Goal: Transaction & Acquisition: Subscribe to service/newsletter

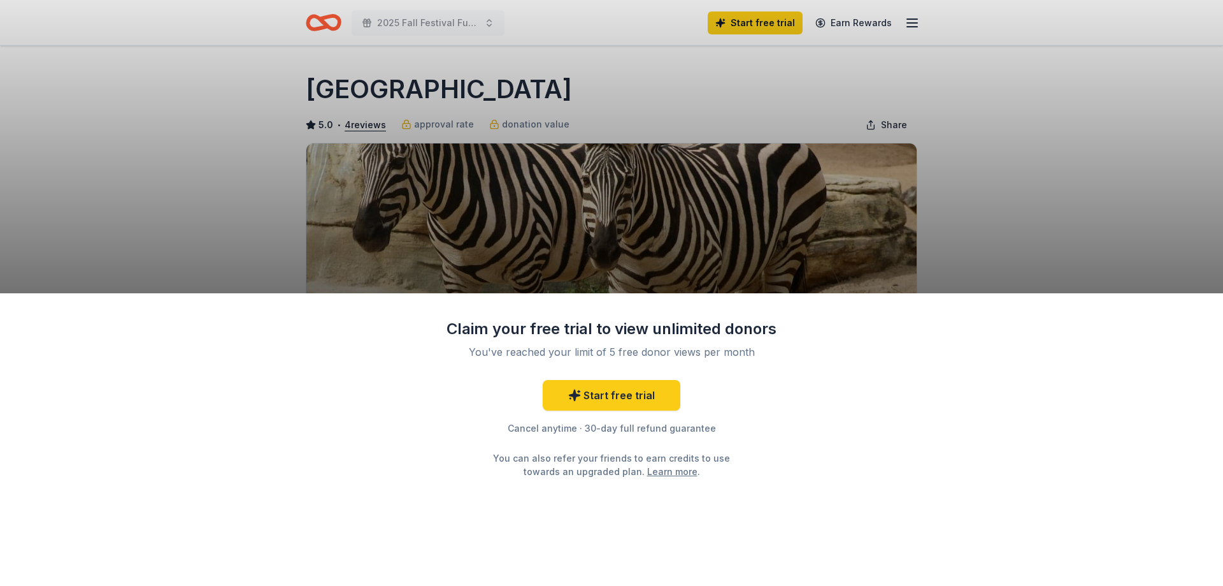
click at [1011, 182] on div "Claim your free trial to view unlimited donors You've reached your limit of 5 f…" at bounding box center [611, 293] width 1223 height 586
click at [611, 393] on link "Start free trial" at bounding box center [612, 395] width 138 height 31
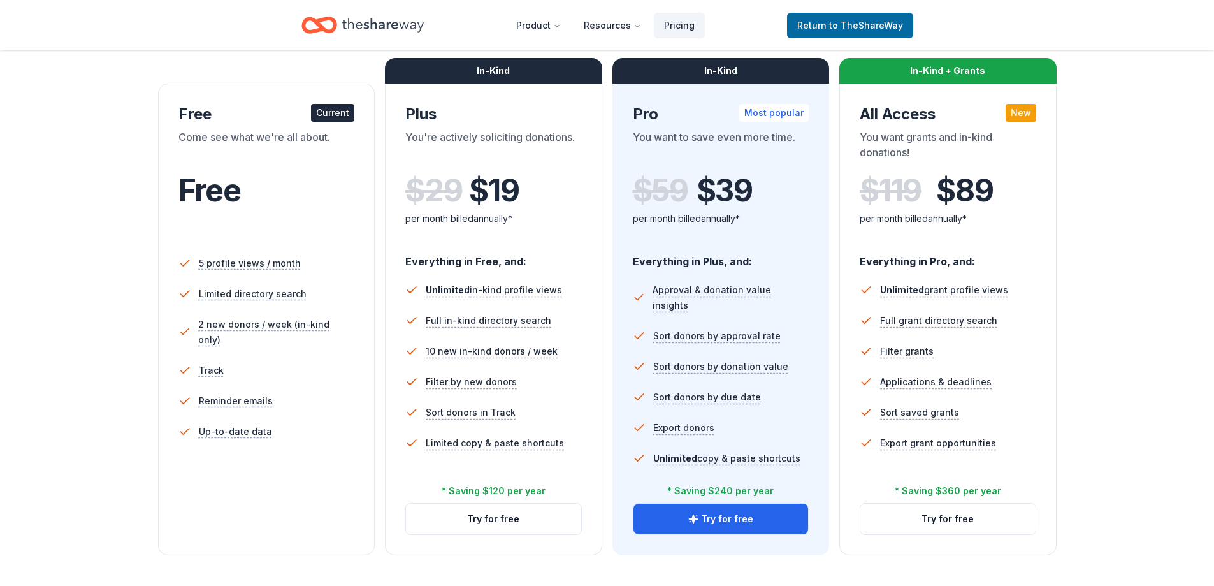
scroll to position [191, 0]
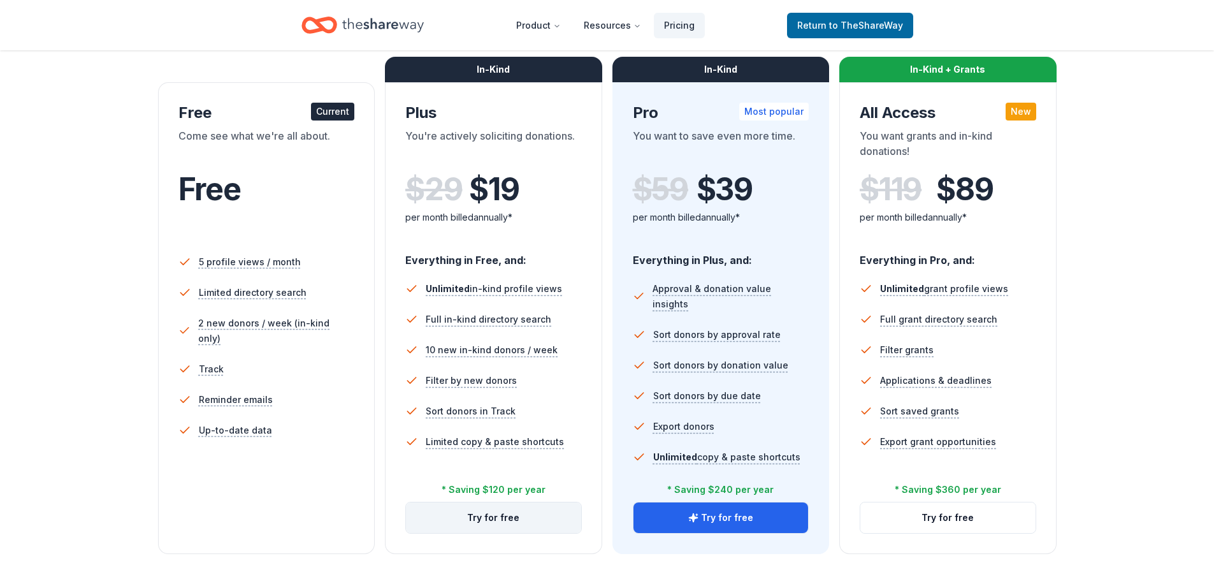
click at [477, 525] on button "Try for free" at bounding box center [493, 517] width 175 height 31
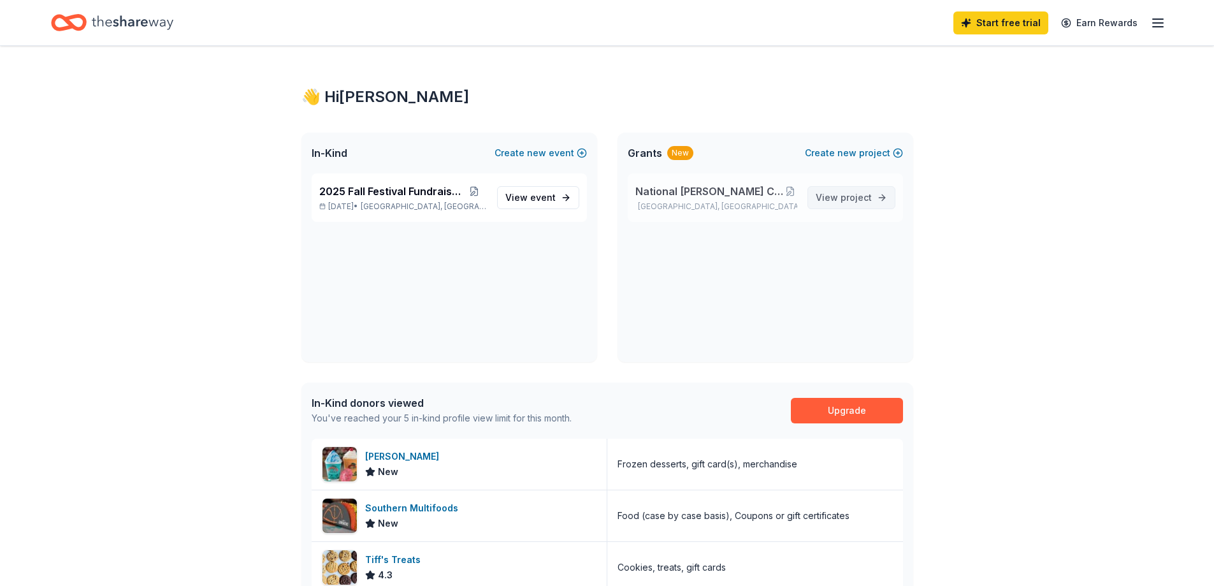
click at [840, 195] on span "View project" at bounding box center [844, 197] width 56 height 15
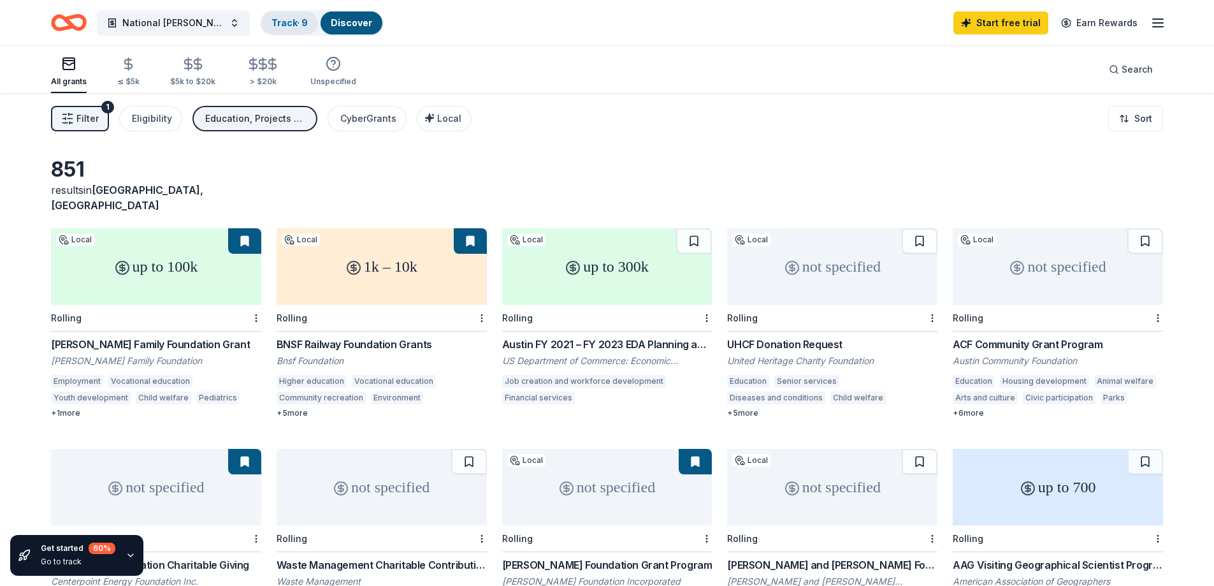
click at [292, 20] on link "Track · 9" at bounding box center [289, 22] width 36 height 11
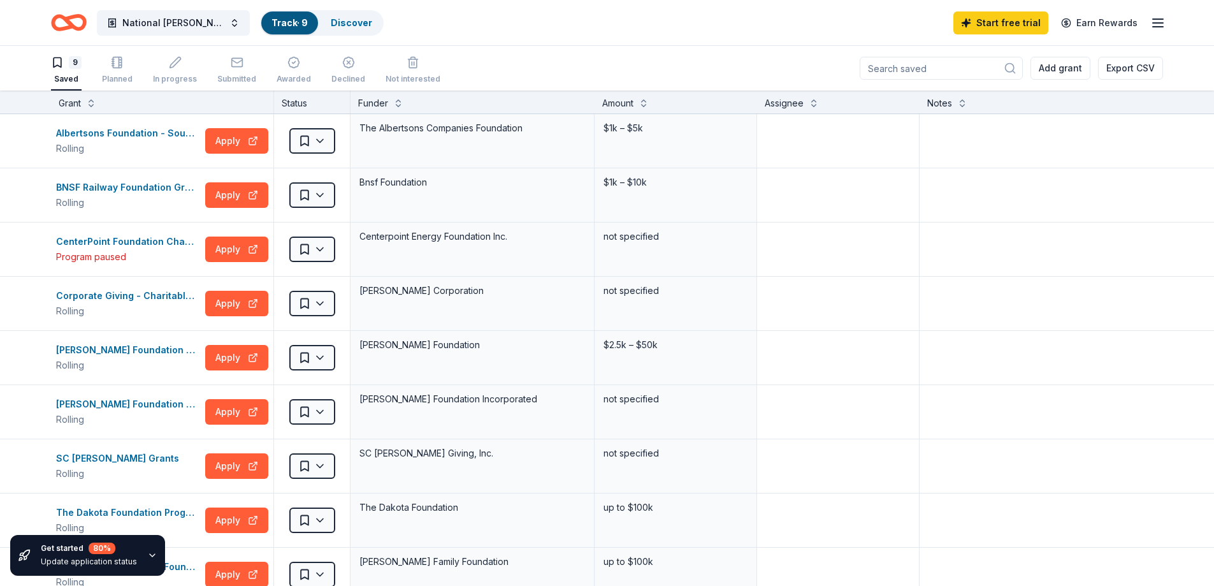
click at [71, 61] on div "9" at bounding box center [75, 62] width 13 height 13
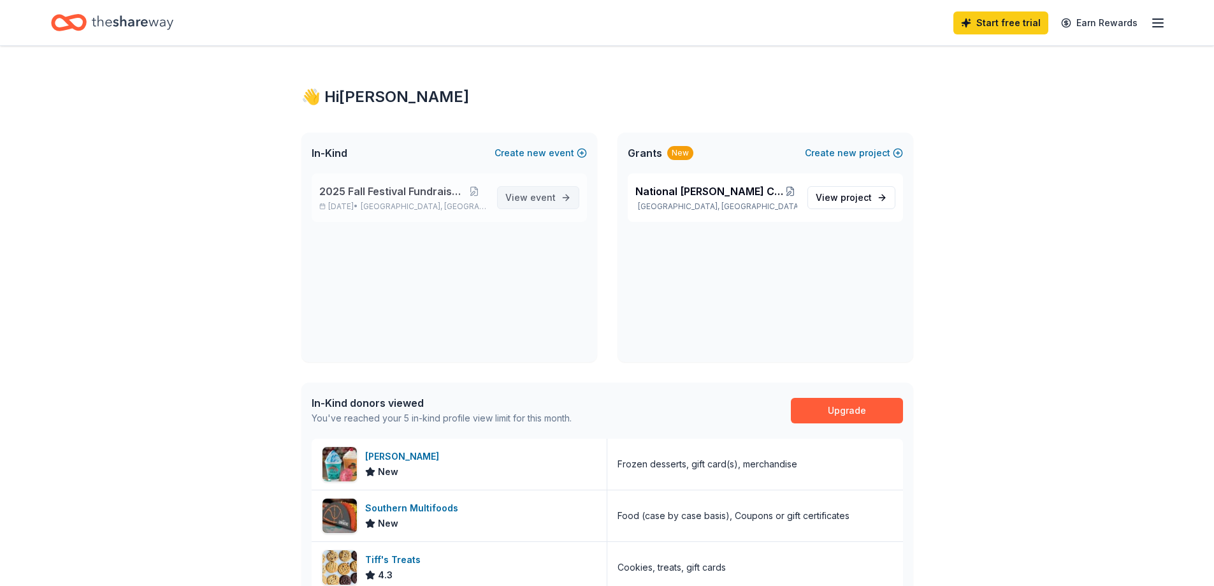
click at [534, 200] on span "event" at bounding box center [542, 197] width 25 height 11
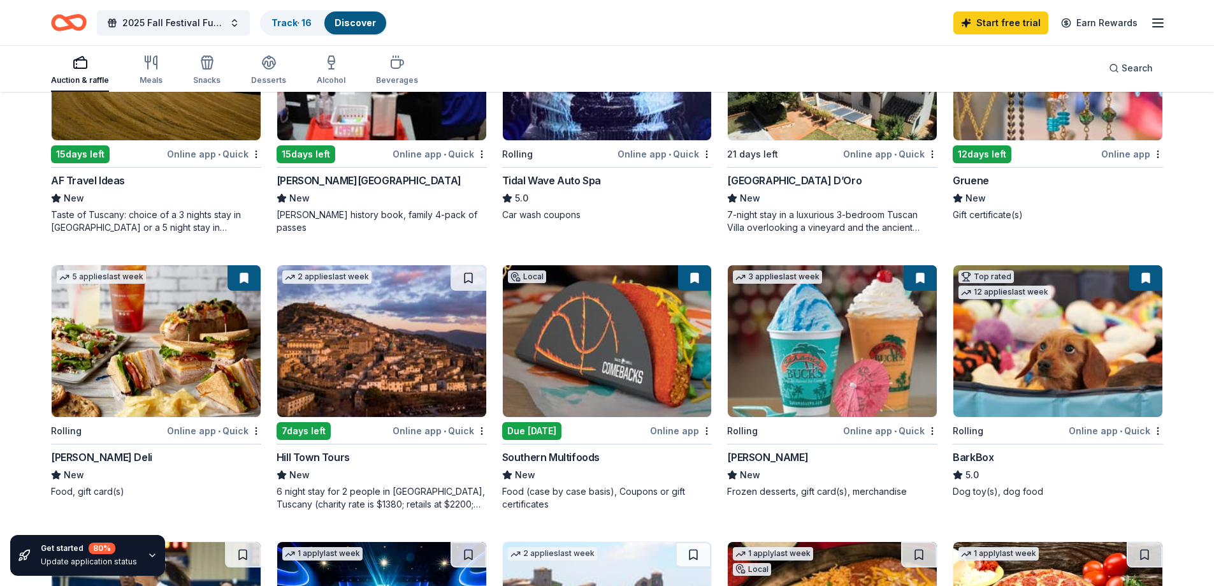
scroll to position [382, 0]
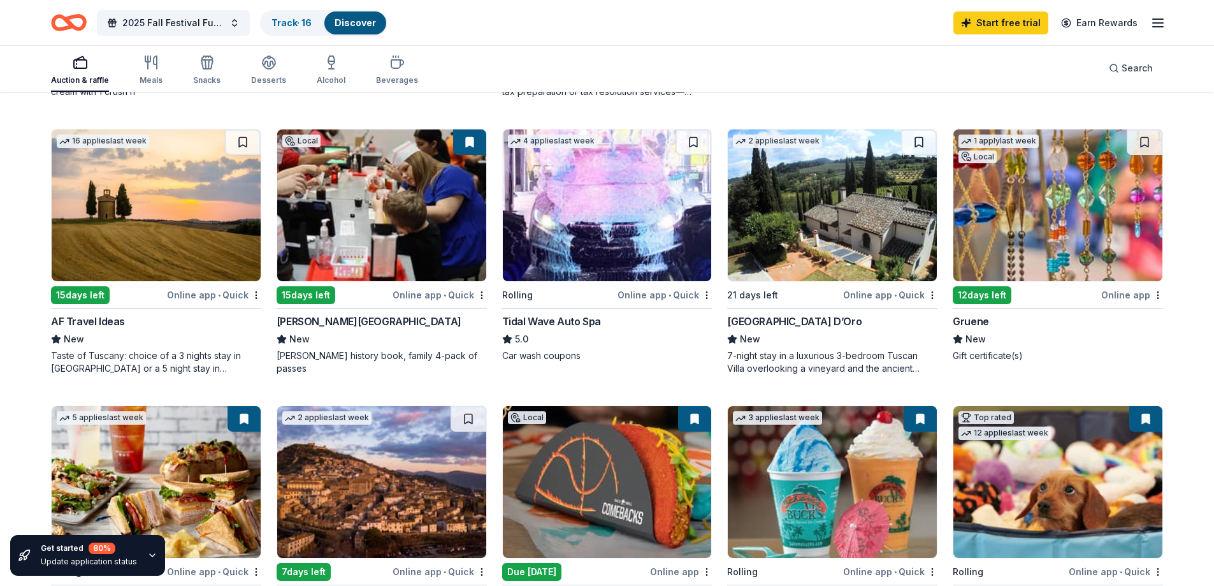
click at [1041, 204] on img at bounding box center [1057, 205] width 209 height 152
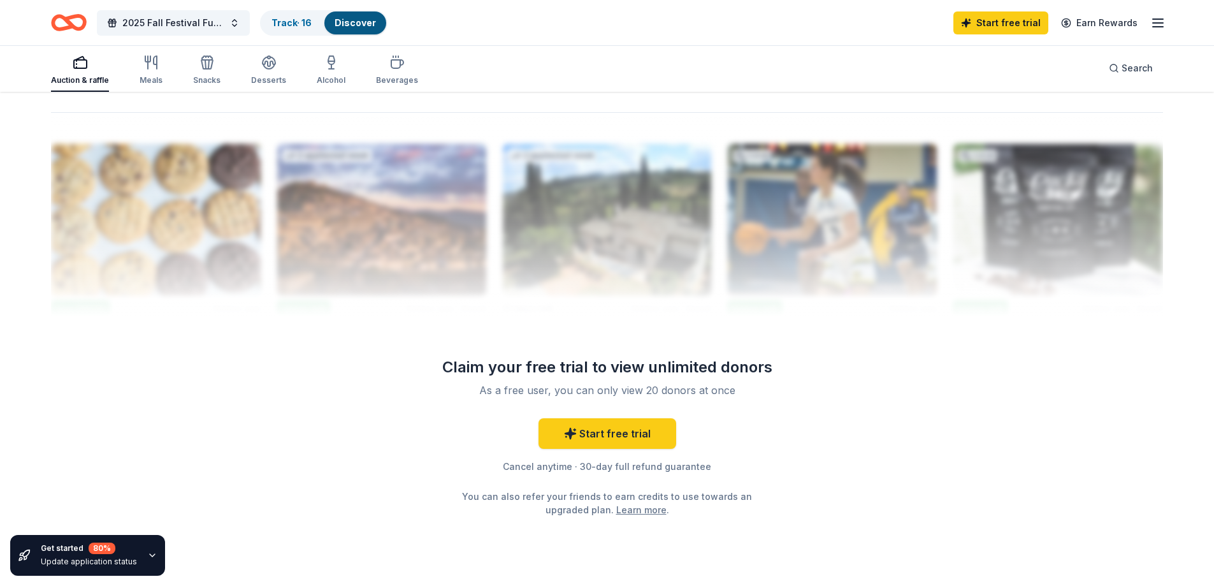
scroll to position [1266, 0]
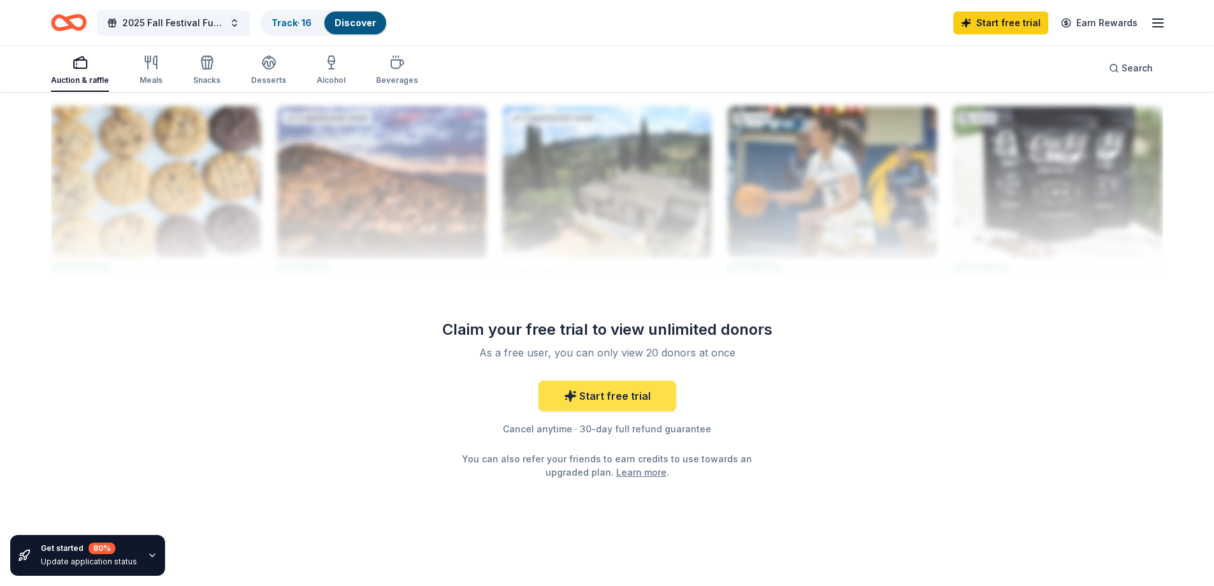
click at [608, 398] on link "Start free trial" at bounding box center [607, 395] width 138 height 31
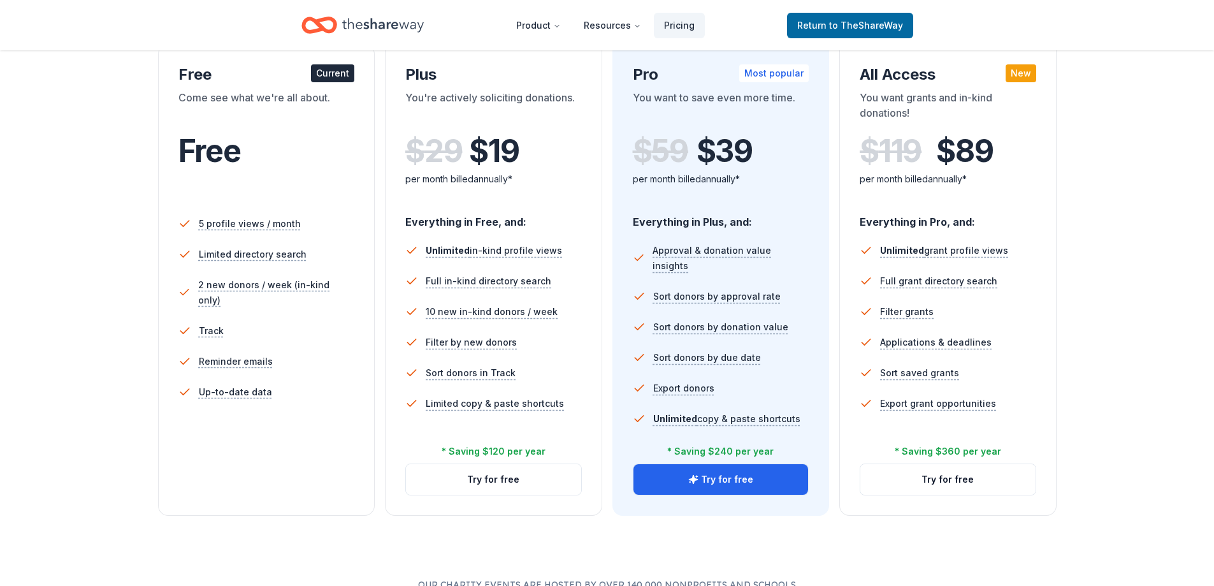
scroll to position [64, 0]
